Goal: Check status: Check status

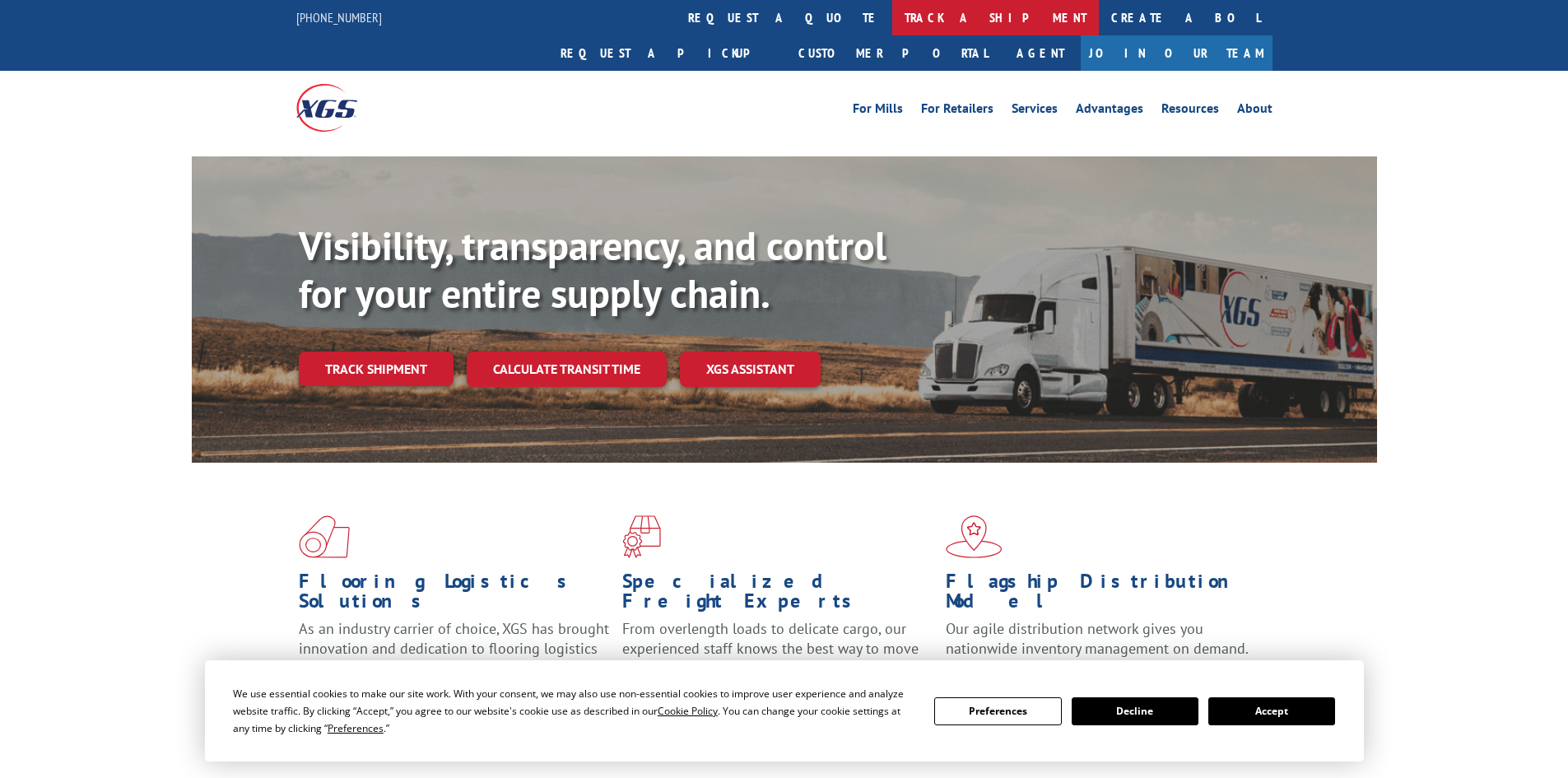
click at [892, 20] on link "track a shipment" at bounding box center [995, 18] width 207 height 36
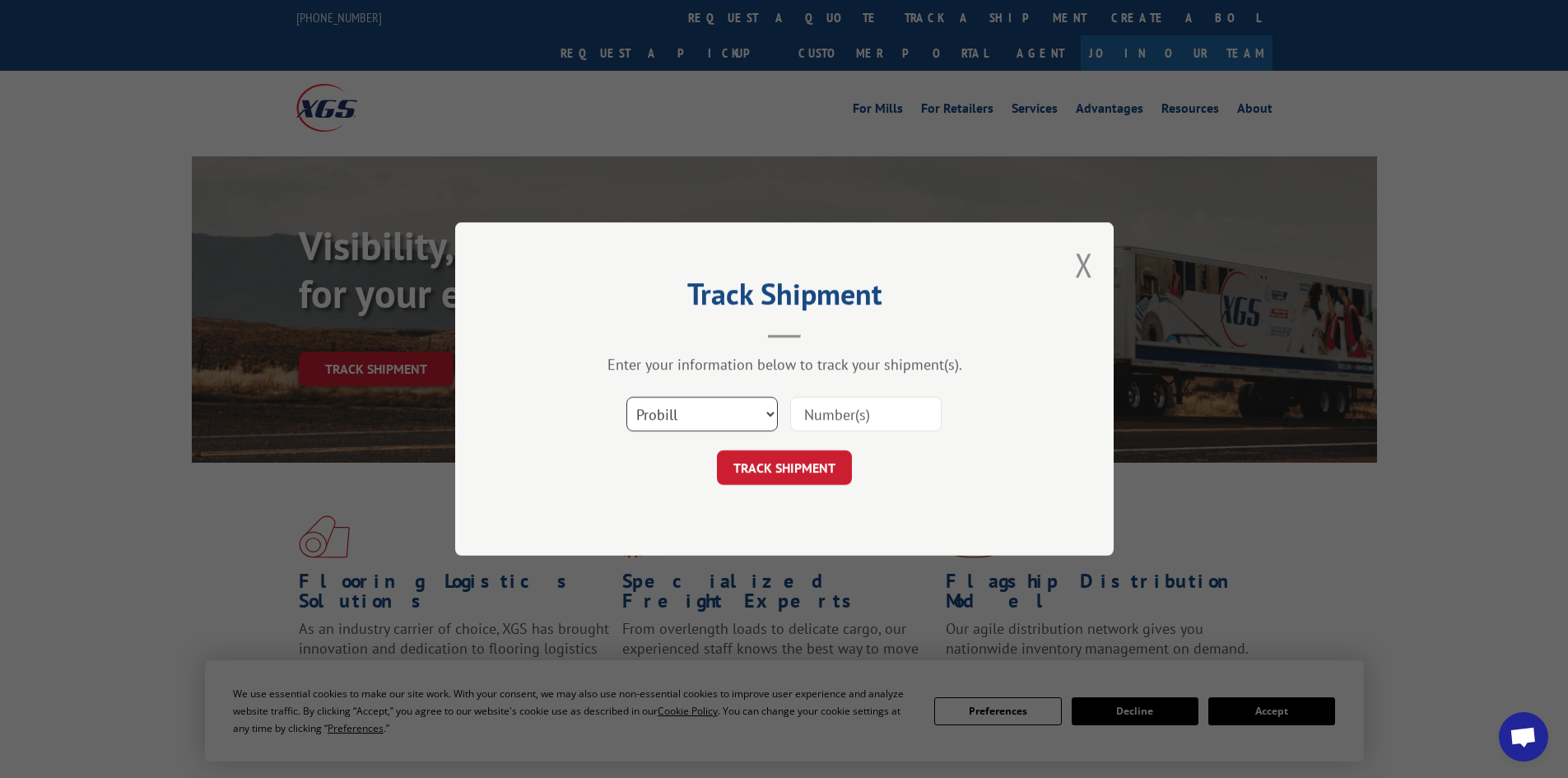
click at [695, 411] on select "Select category... Probill BOL PO" at bounding box center [702, 414] width 151 height 35
select select "po"
click at [626, 397] on select "Select category... Probill BOL PO" at bounding box center [702, 414] width 151 height 35
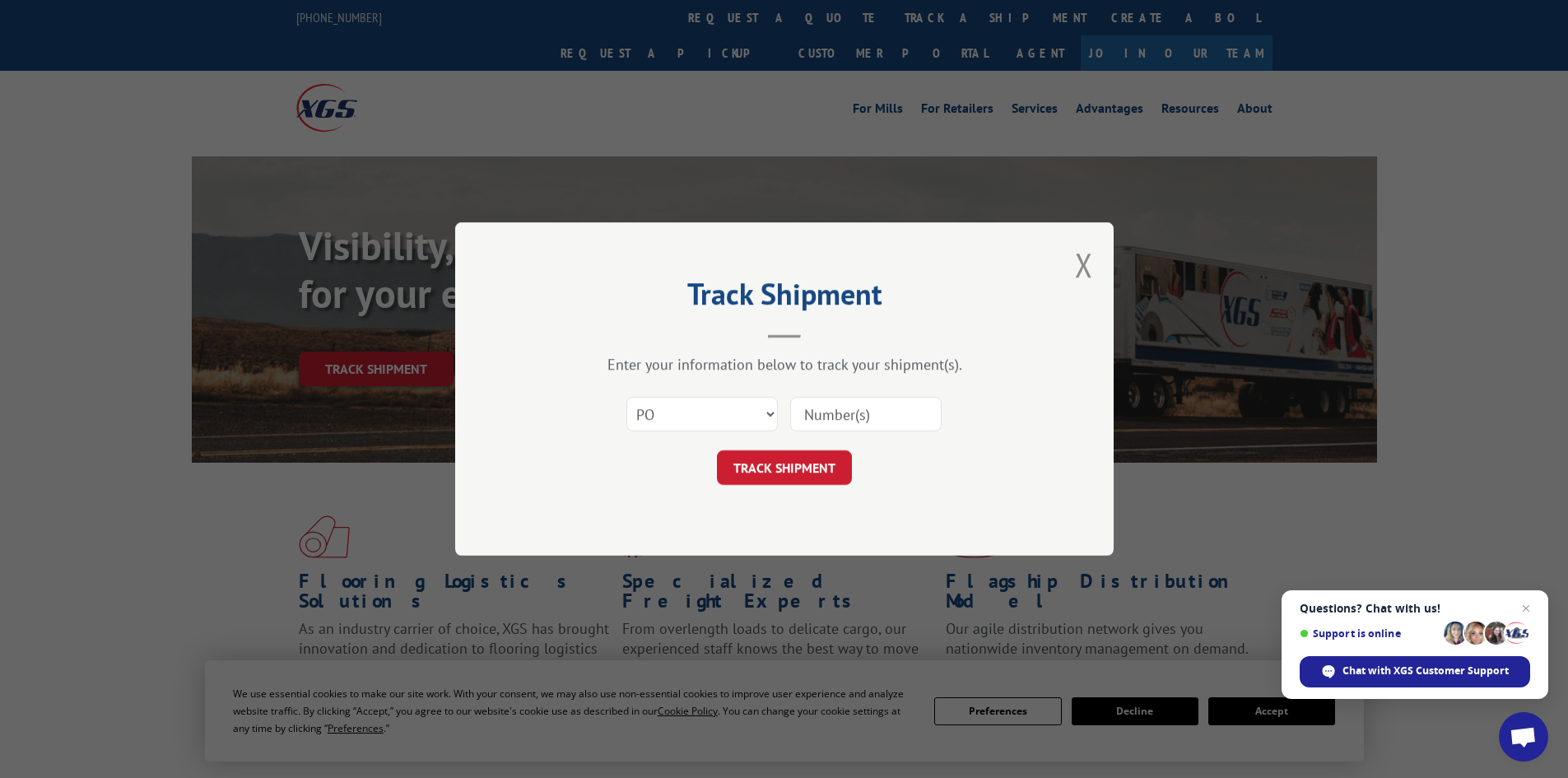
paste input "72541349"
type input "72541349"
click button "TRACK SHIPMENT" at bounding box center [784, 467] width 135 height 35
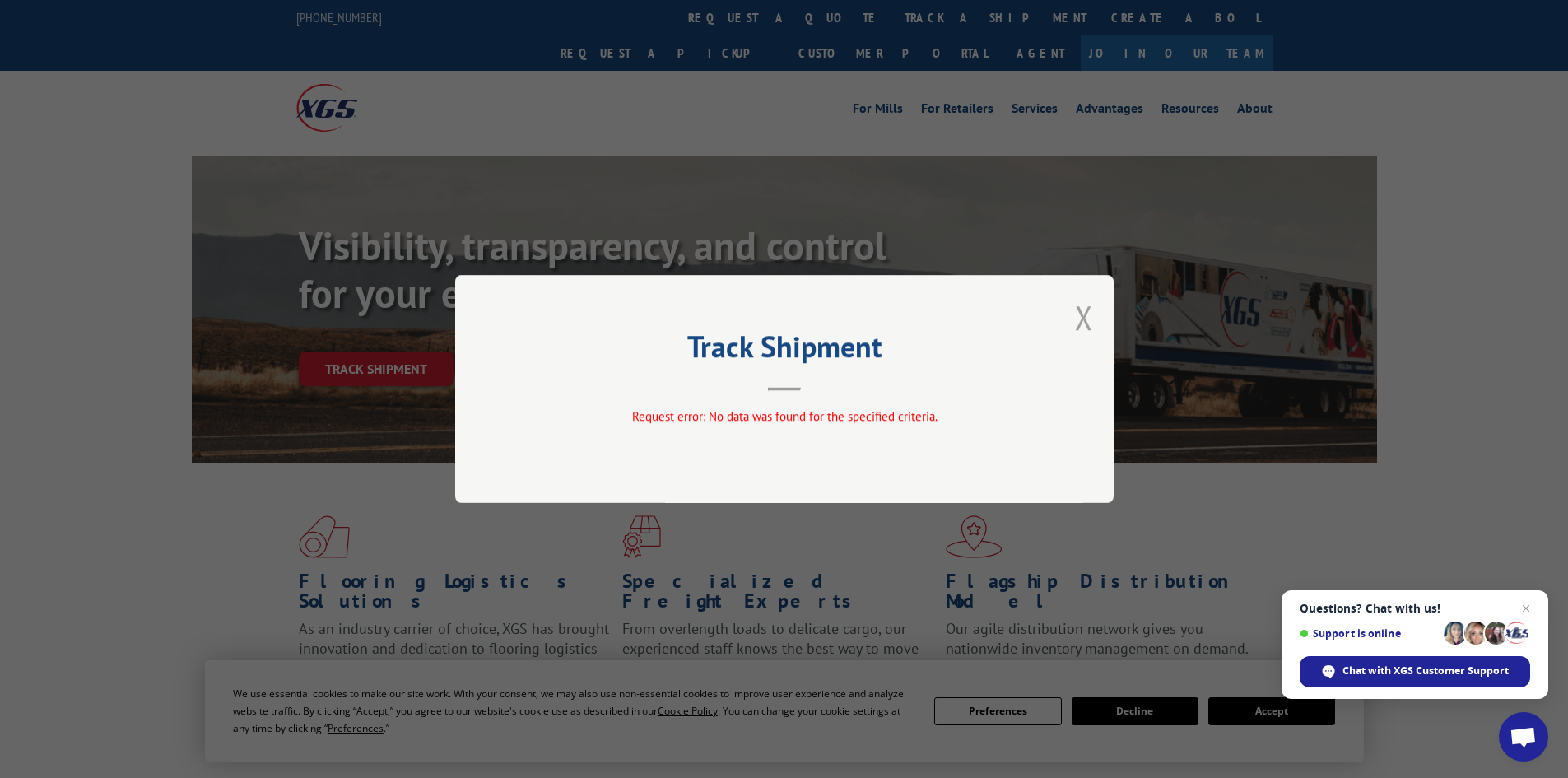
click at [1089, 320] on button "Close modal" at bounding box center [1084, 317] width 18 height 44
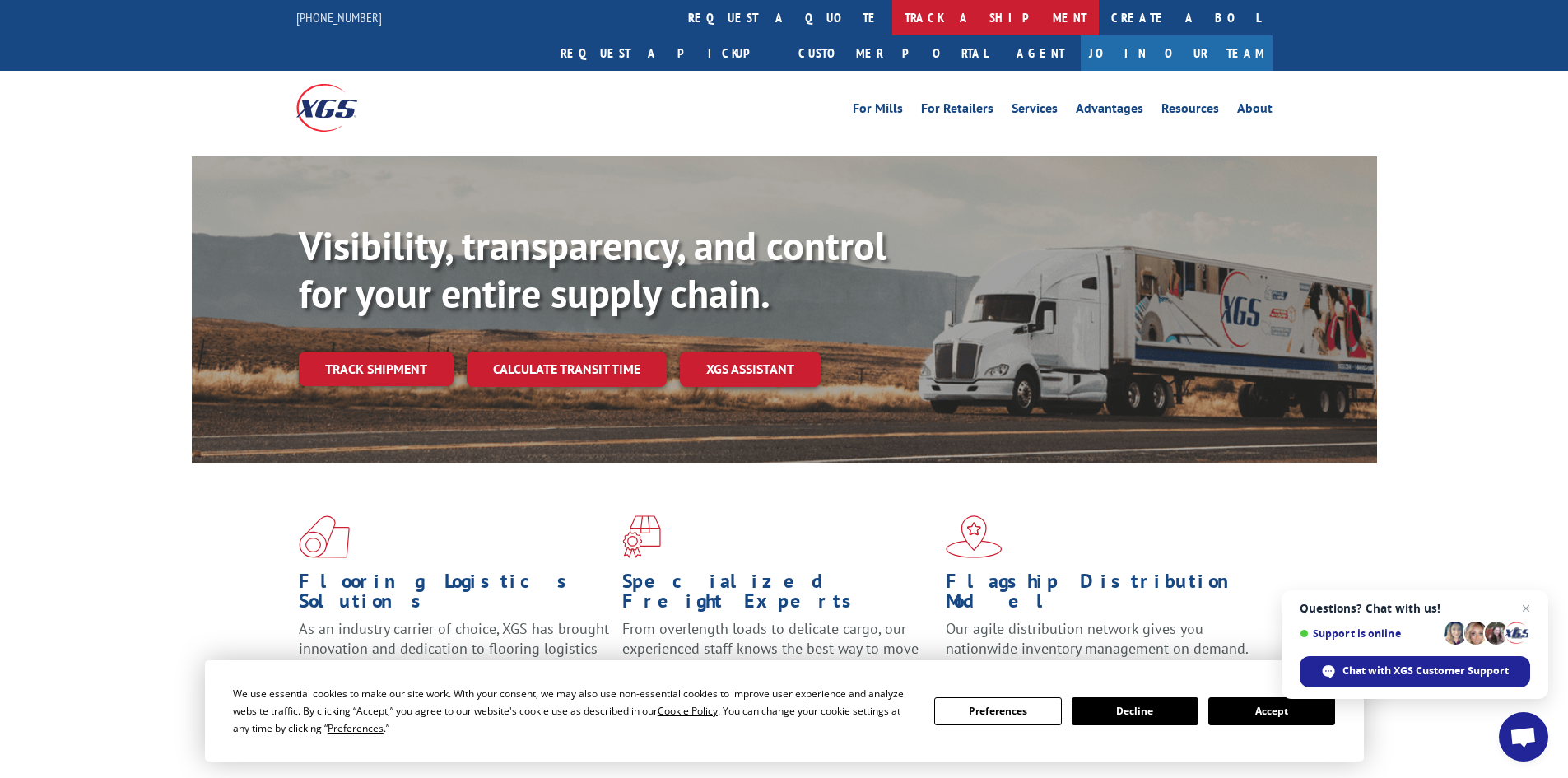
click at [892, 13] on link "track a shipment" at bounding box center [995, 18] width 207 height 36
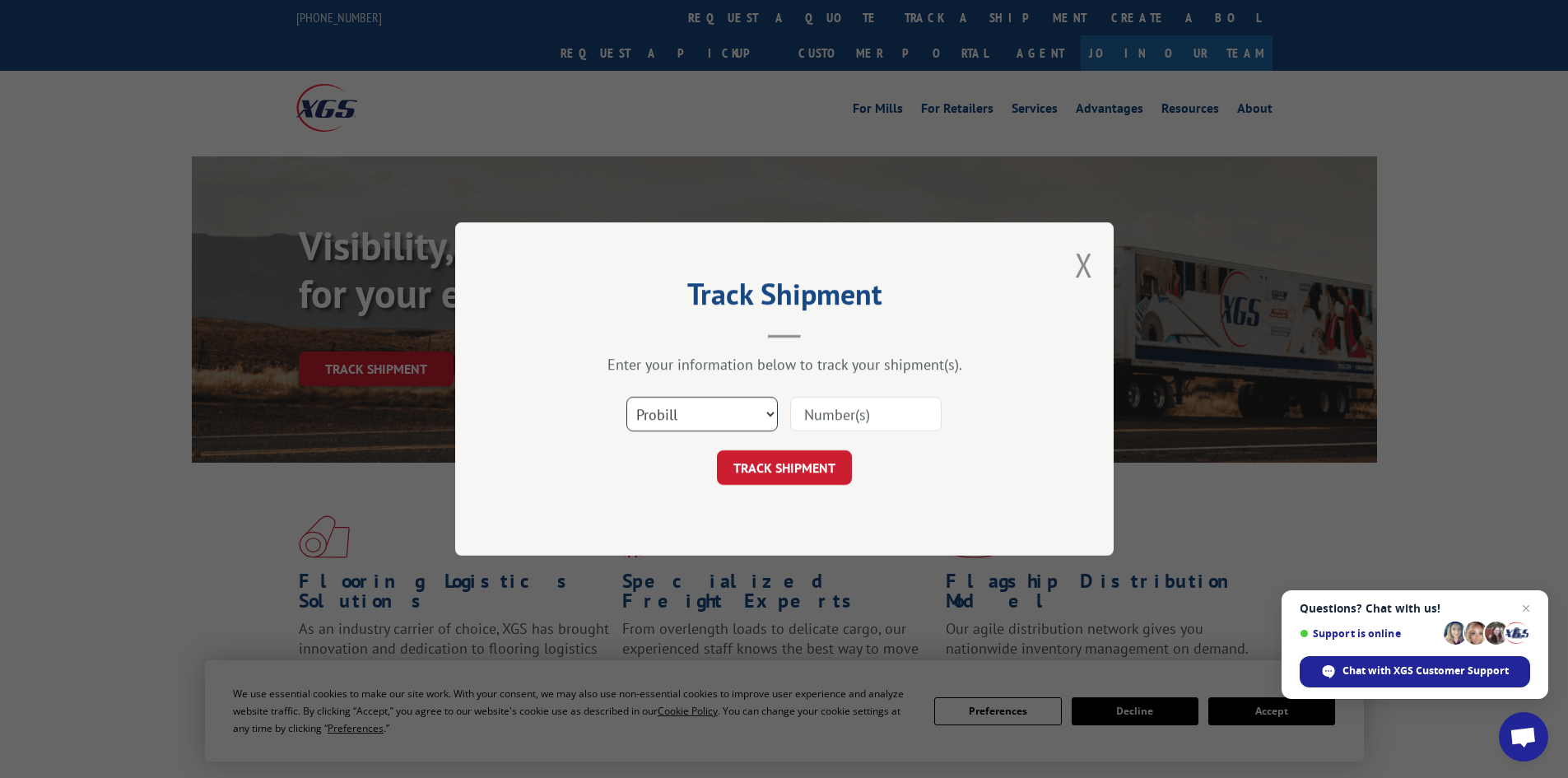
click at [670, 411] on select "Select category... Probill BOL PO" at bounding box center [702, 414] width 151 height 35
click at [626, 397] on select "Select category... Probill BOL PO" at bounding box center [702, 414] width 151 height 35
click at [884, 408] on input at bounding box center [865, 414] width 151 height 35
paste input "72541349"
type input "72541349"
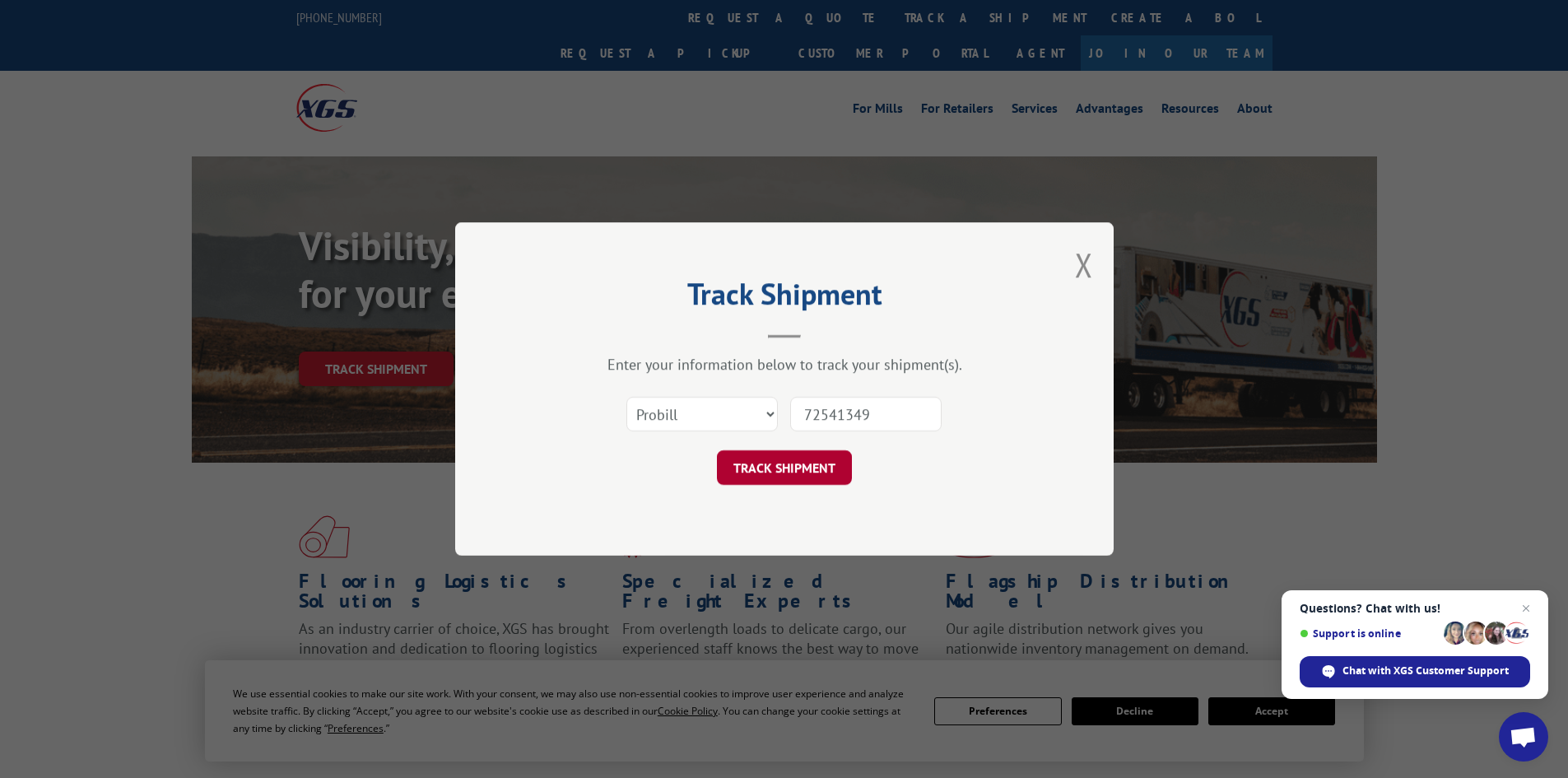
click at [833, 481] on button "TRACK SHIPMENT" at bounding box center [784, 467] width 135 height 35
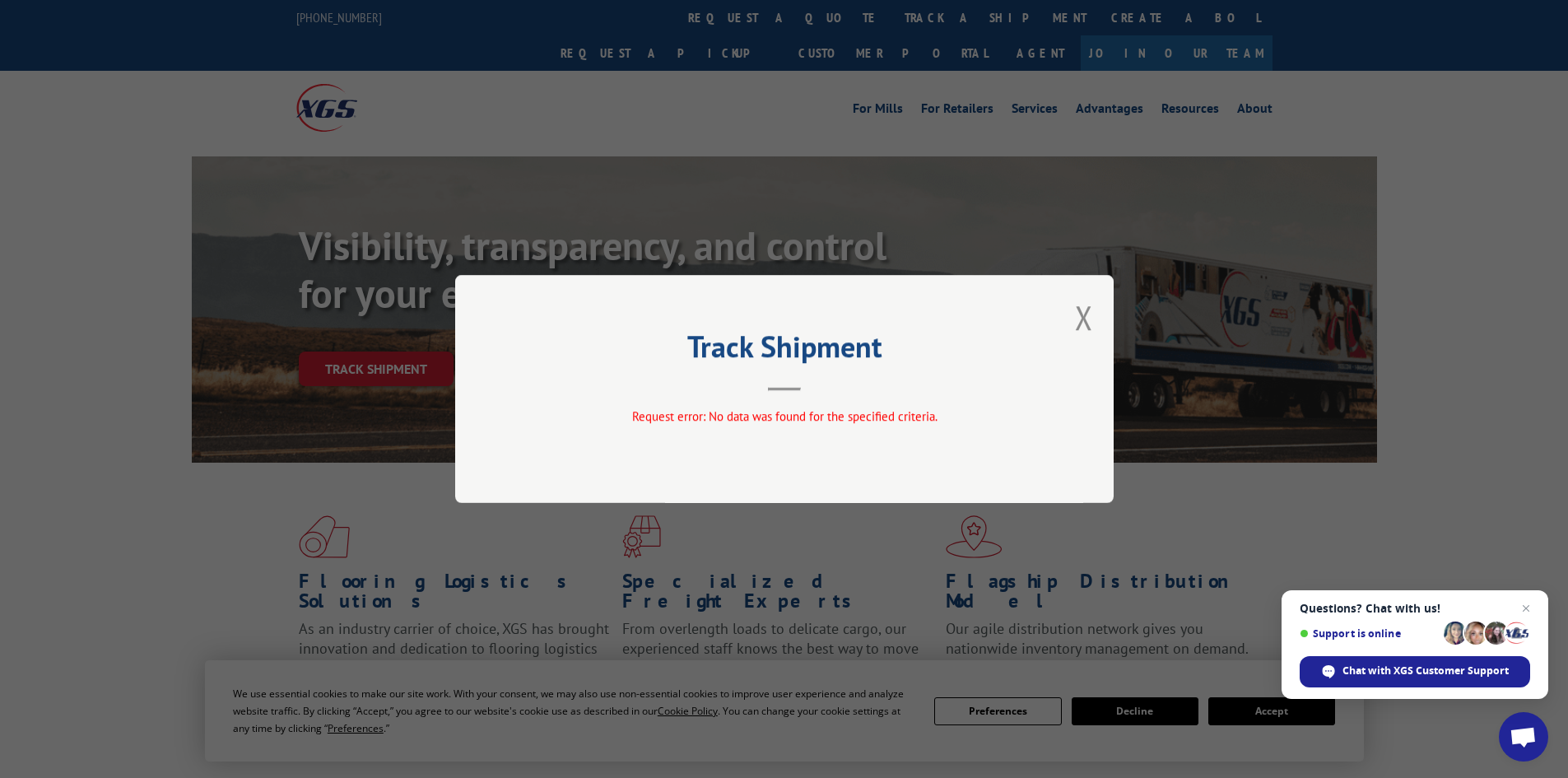
drag, startPoint x: 1079, startPoint y: 313, endPoint x: 1074, endPoint y: 300, distance: 13.9
click at [1078, 314] on button "Close modal" at bounding box center [1084, 317] width 18 height 44
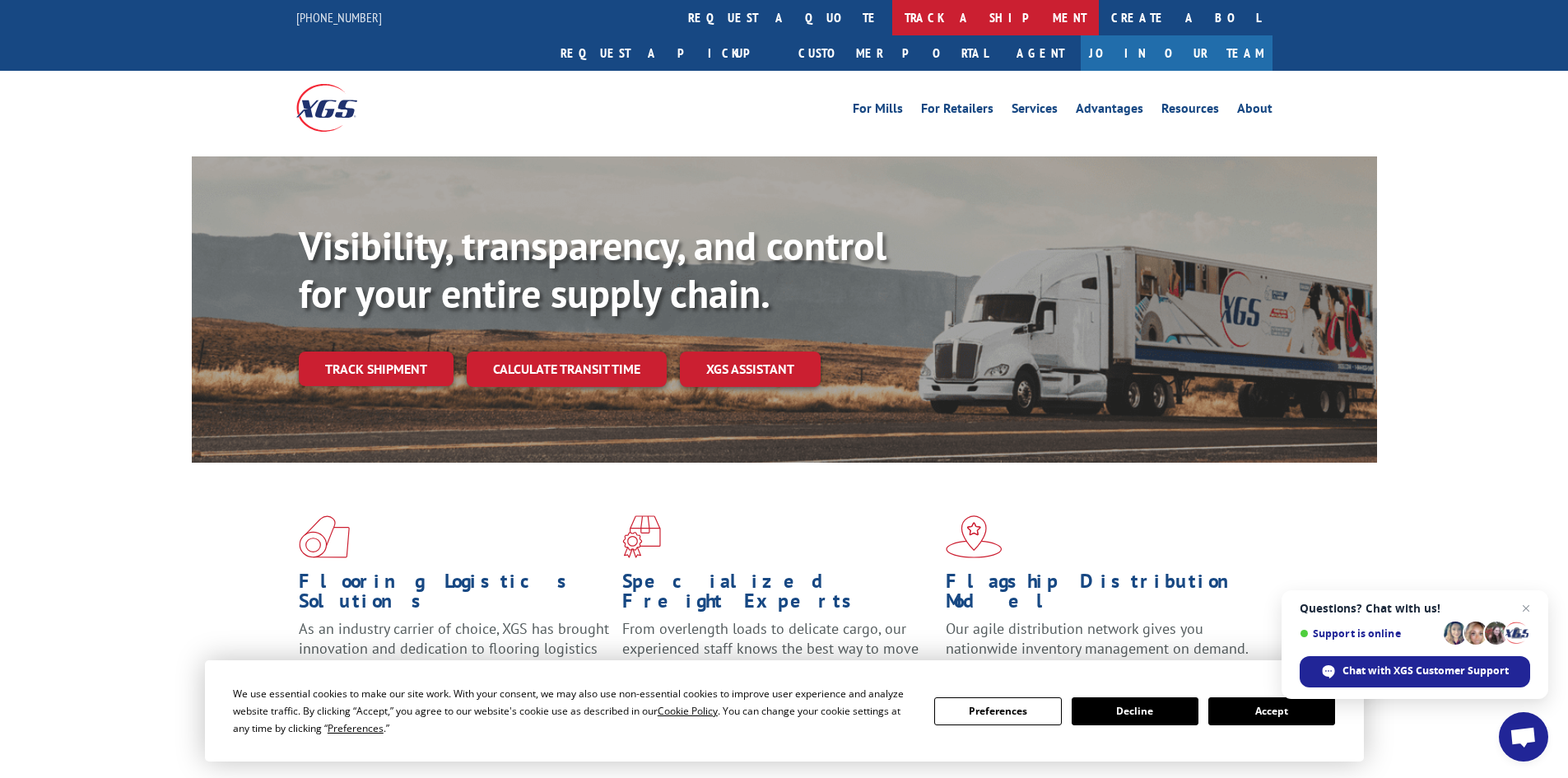
click at [892, 22] on link "track a shipment" at bounding box center [995, 18] width 207 height 36
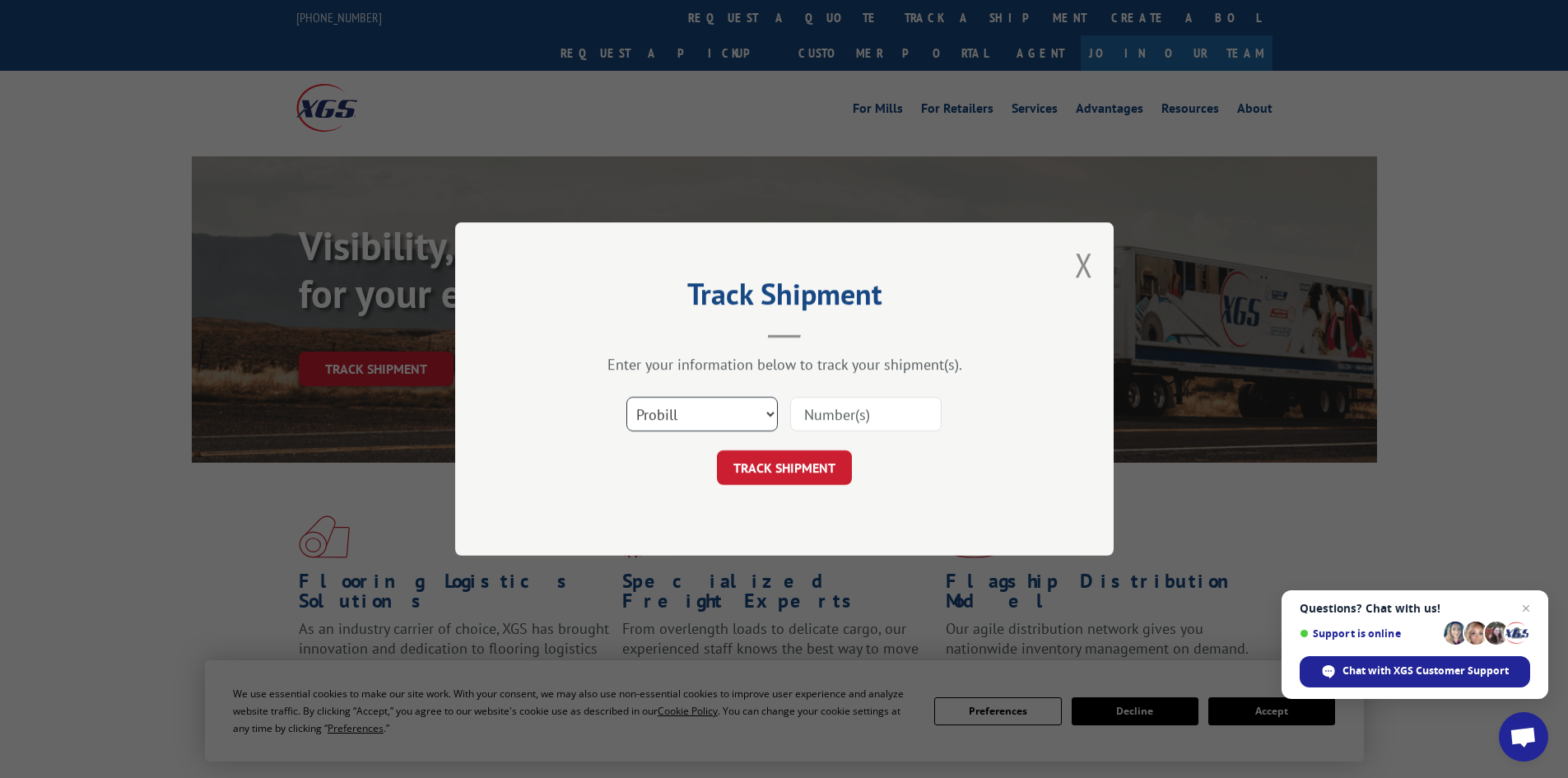
click at [708, 408] on select "Select category... Probill BOL PO" at bounding box center [702, 414] width 151 height 35
select select "bol"
click at [626, 397] on select "Select category... Probill BOL PO" at bounding box center [702, 414] width 151 height 35
click at [865, 413] on input at bounding box center [865, 414] width 151 height 35
paste input "72541349"
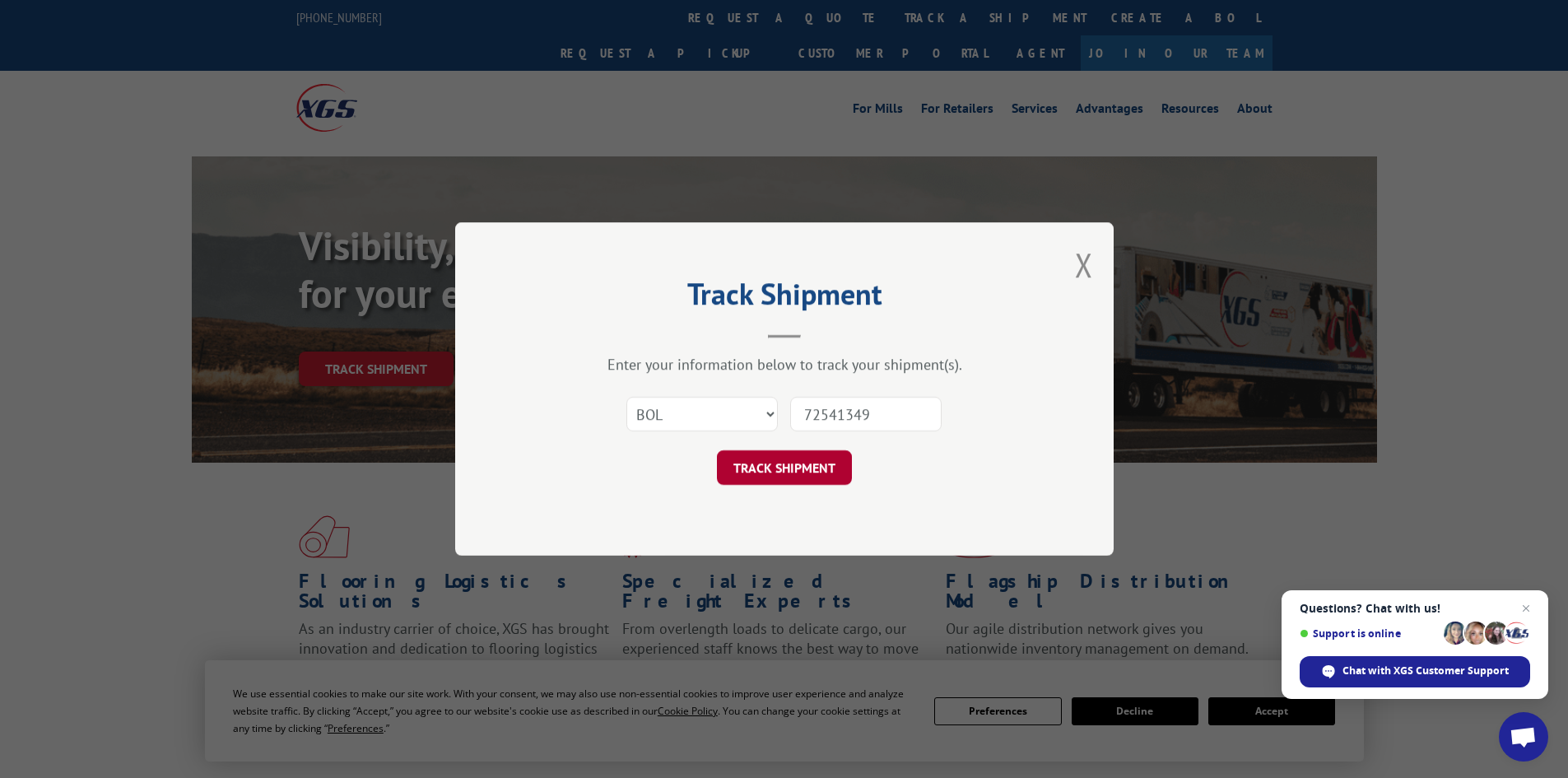
type input "72541349"
click at [823, 469] on button "TRACK SHIPMENT" at bounding box center [784, 467] width 135 height 35
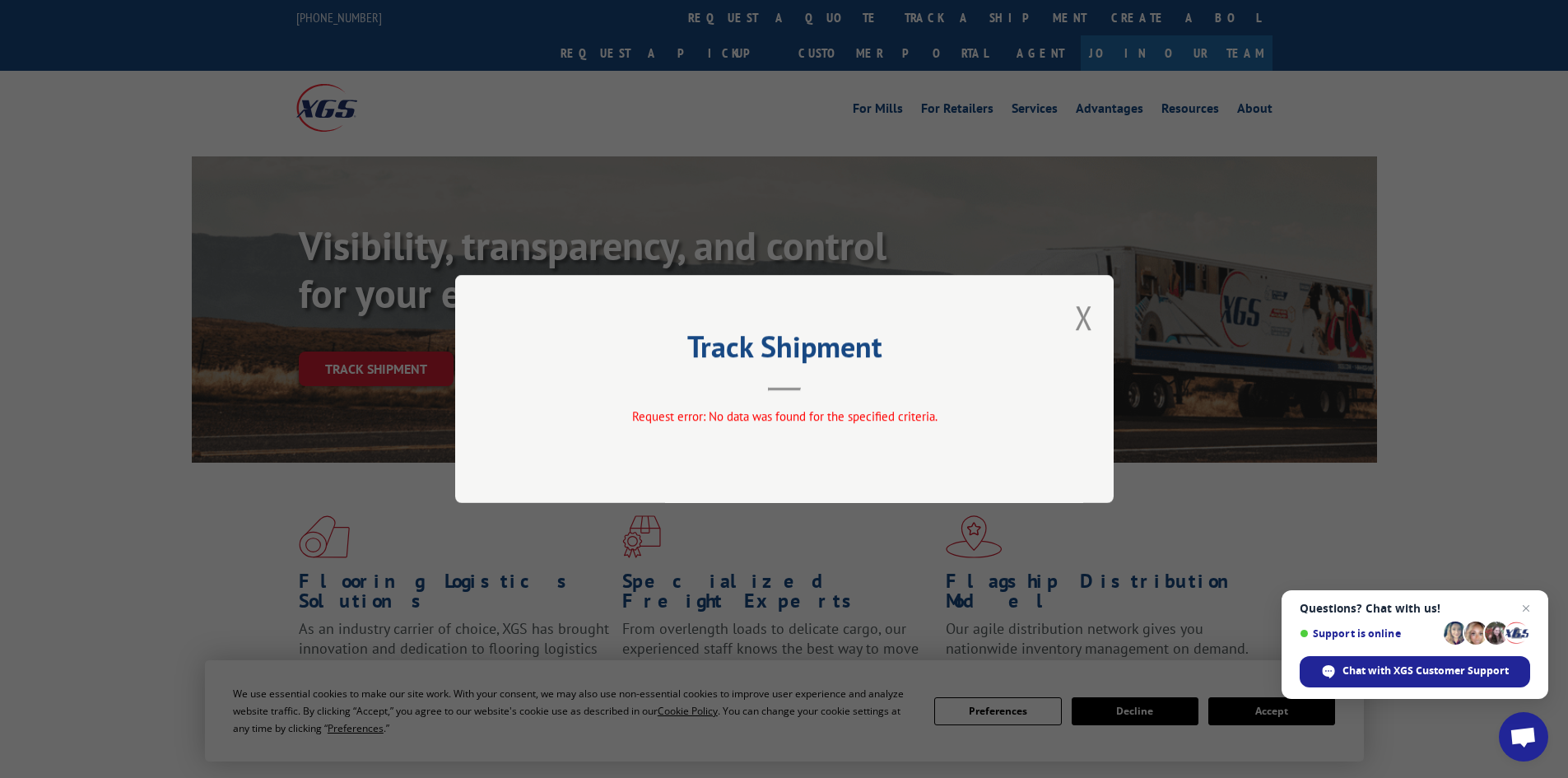
click at [819, 241] on div "Track Shipment Request error: No data was found for the specified criteria." at bounding box center [784, 389] width 1568 height 778
click at [1085, 313] on button "Close modal" at bounding box center [1084, 317] width 18 height 44
